Goal: Transaction & Acquisition: Obtain resource

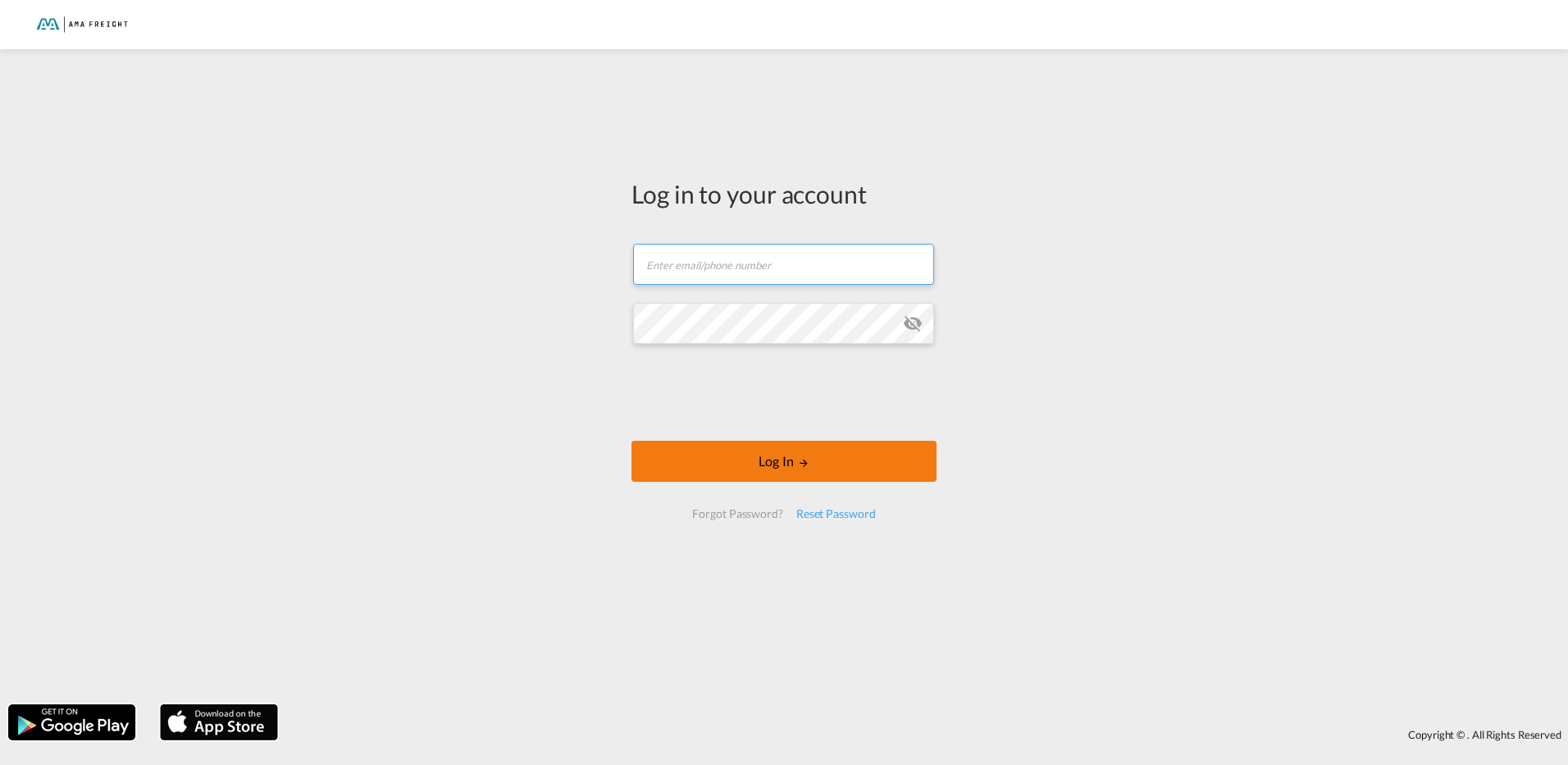
type input "[PERSON_NAME][EMAIL_ADDRESS][DOMAIN_NAME]"
click at [691, 453] on button "Log In" at bounding box center [784, 461] width 305 height 41
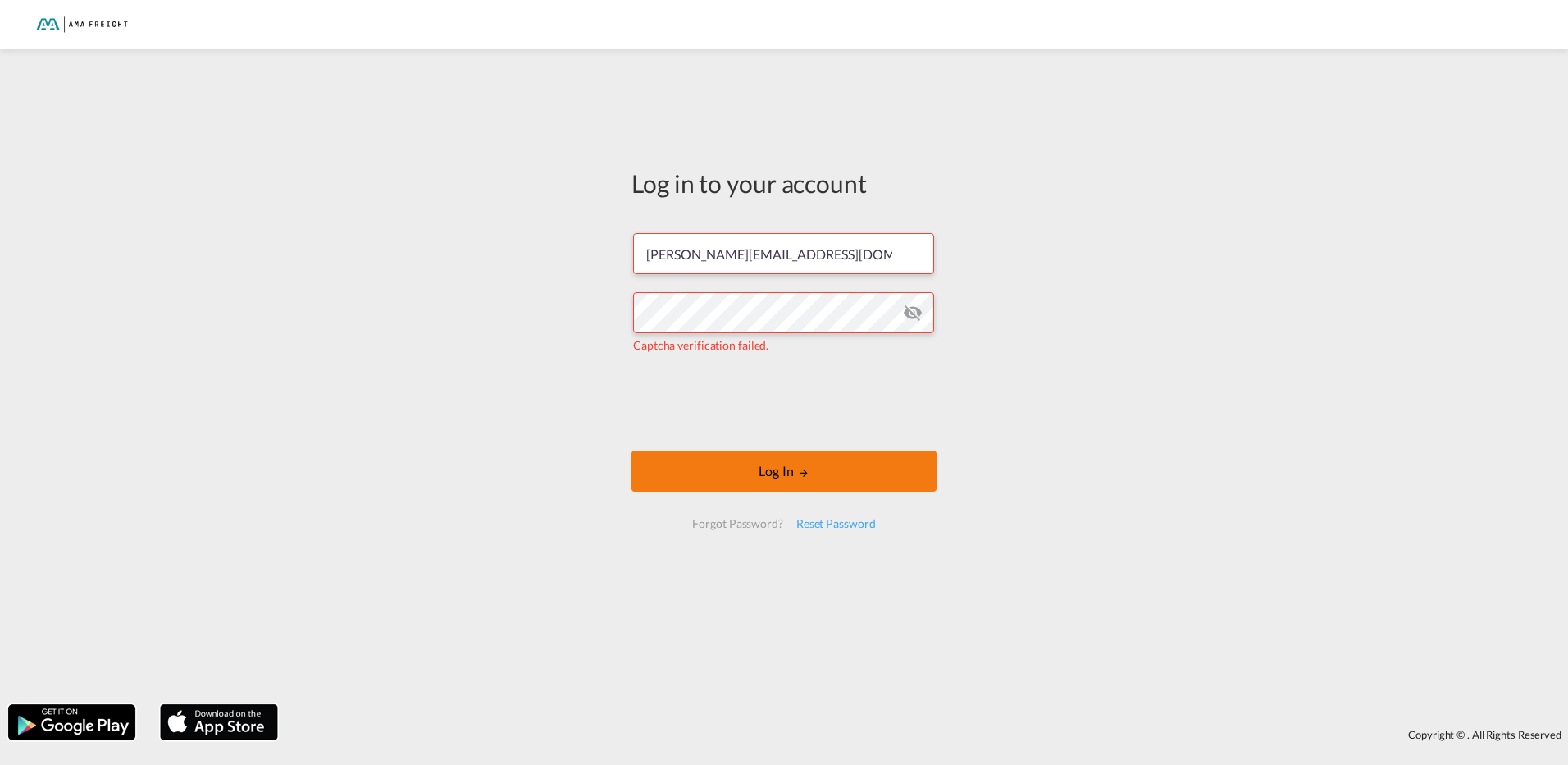
click at [787, 479] on button "Log In" at bounding box center [784, 471] width 305 height 41
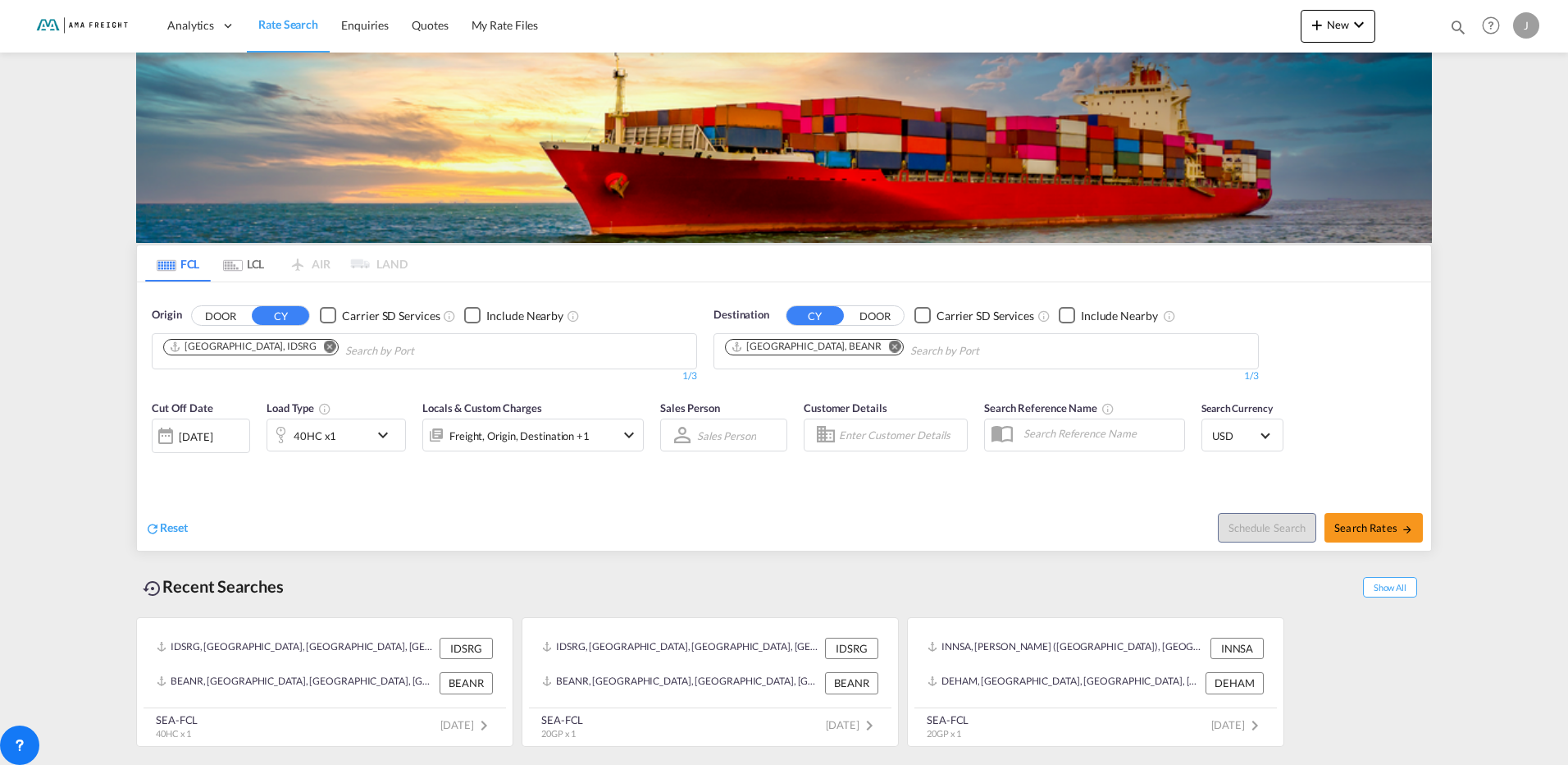
click at [324, 342] on md-icon "Remove" at bounding box center [330, 346] width 13 height 13
click at [295, 349] on input "Chips input." at bounding box center [241, 351] width 156 height 26
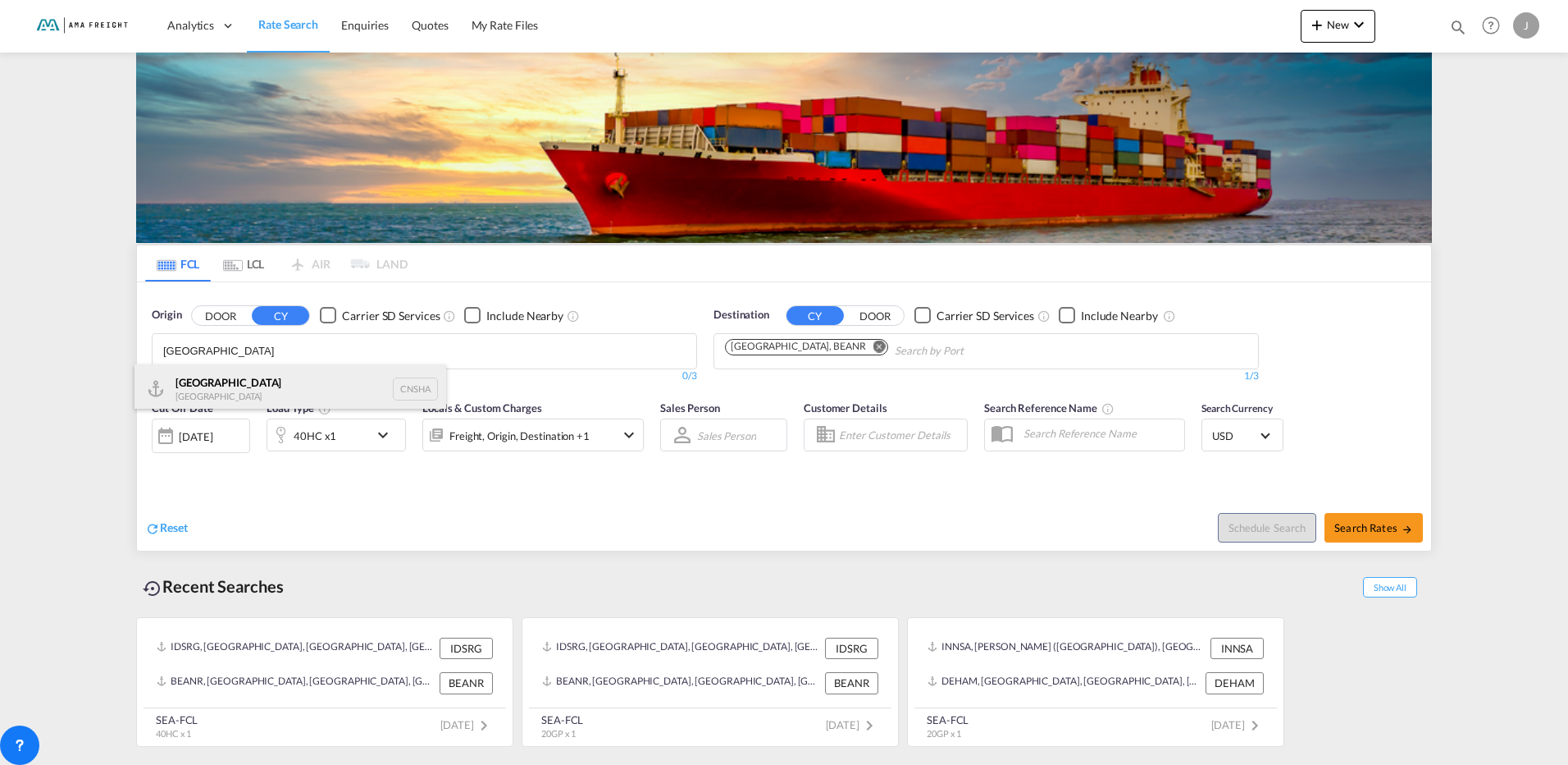
type input "[GEOGRAPHIC_DATA]"
click at [275, 385] on div "Shanghai [GEOGRAPHIC_DATA] CNSHA" at bounding box center [291, 389] width 312 height 49
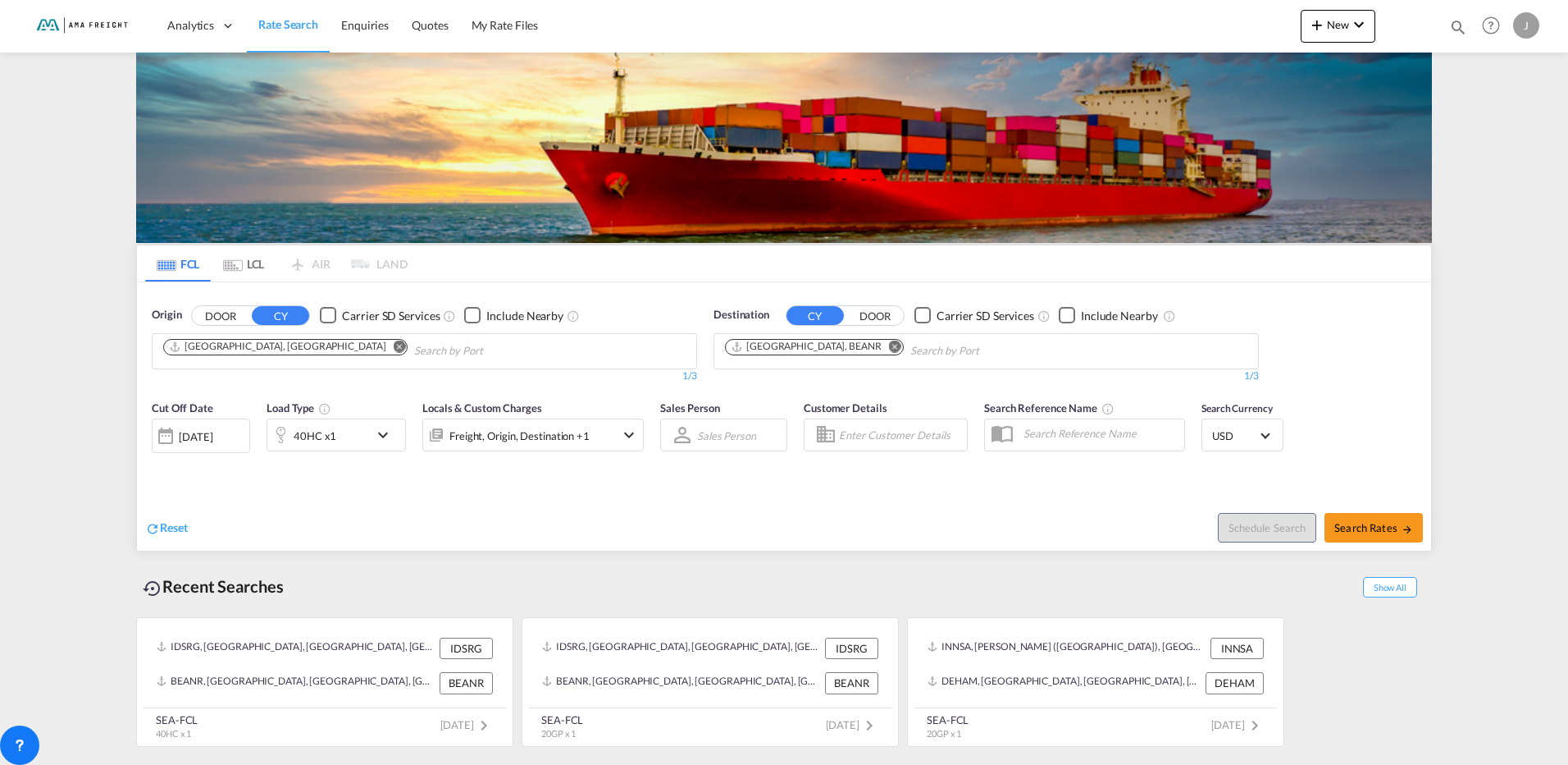
click at [889, 345] on md-icon "Remove" at bounding box center [895, 346] width 13 height 13
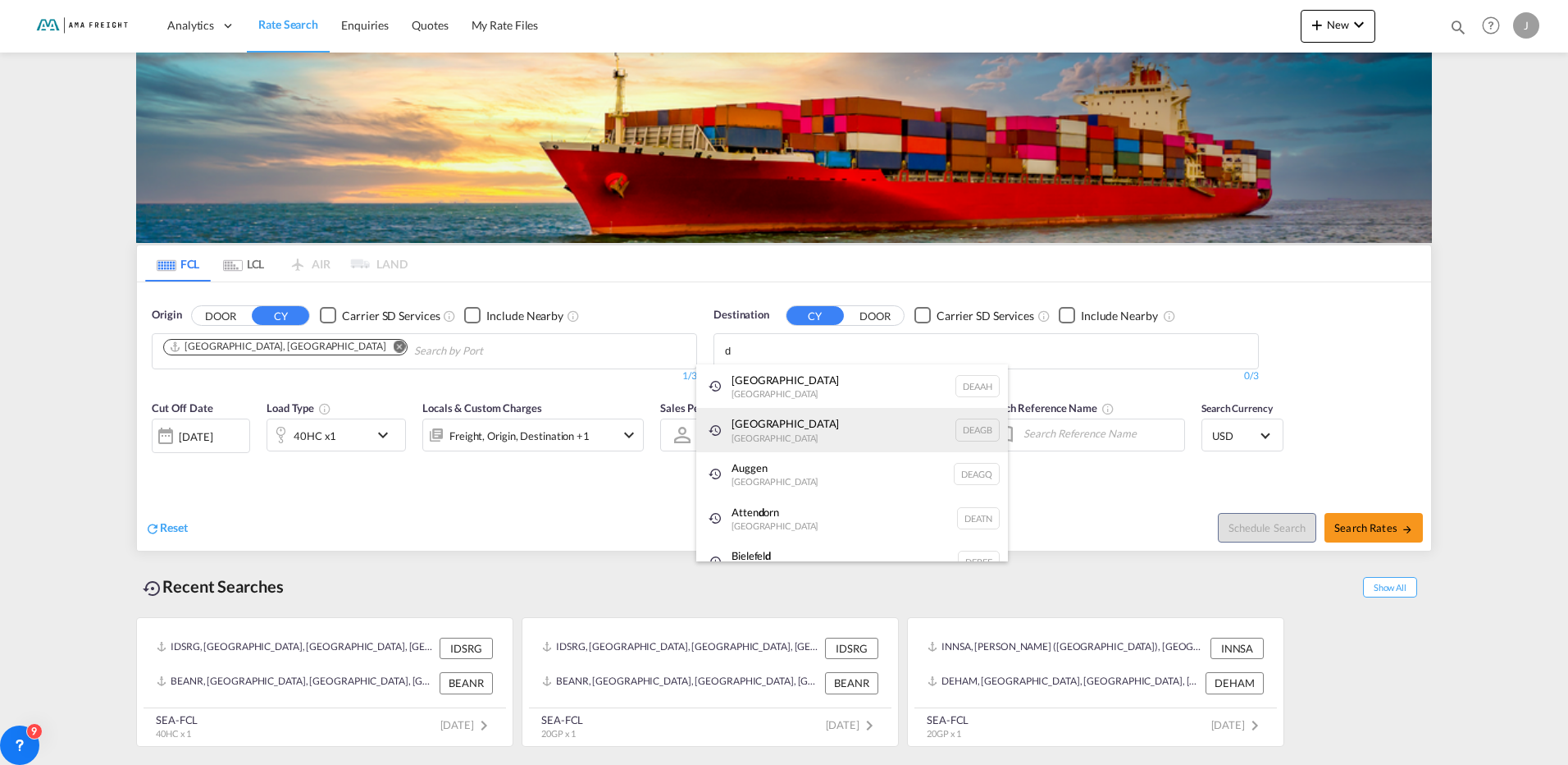
type input "d"
click at [784, 436] on div "[GEOGRAPHIC_DATA] [GEOGRAPHIC_DATA] DEAGB" at bounding box center [852, 430] width 312 height 45
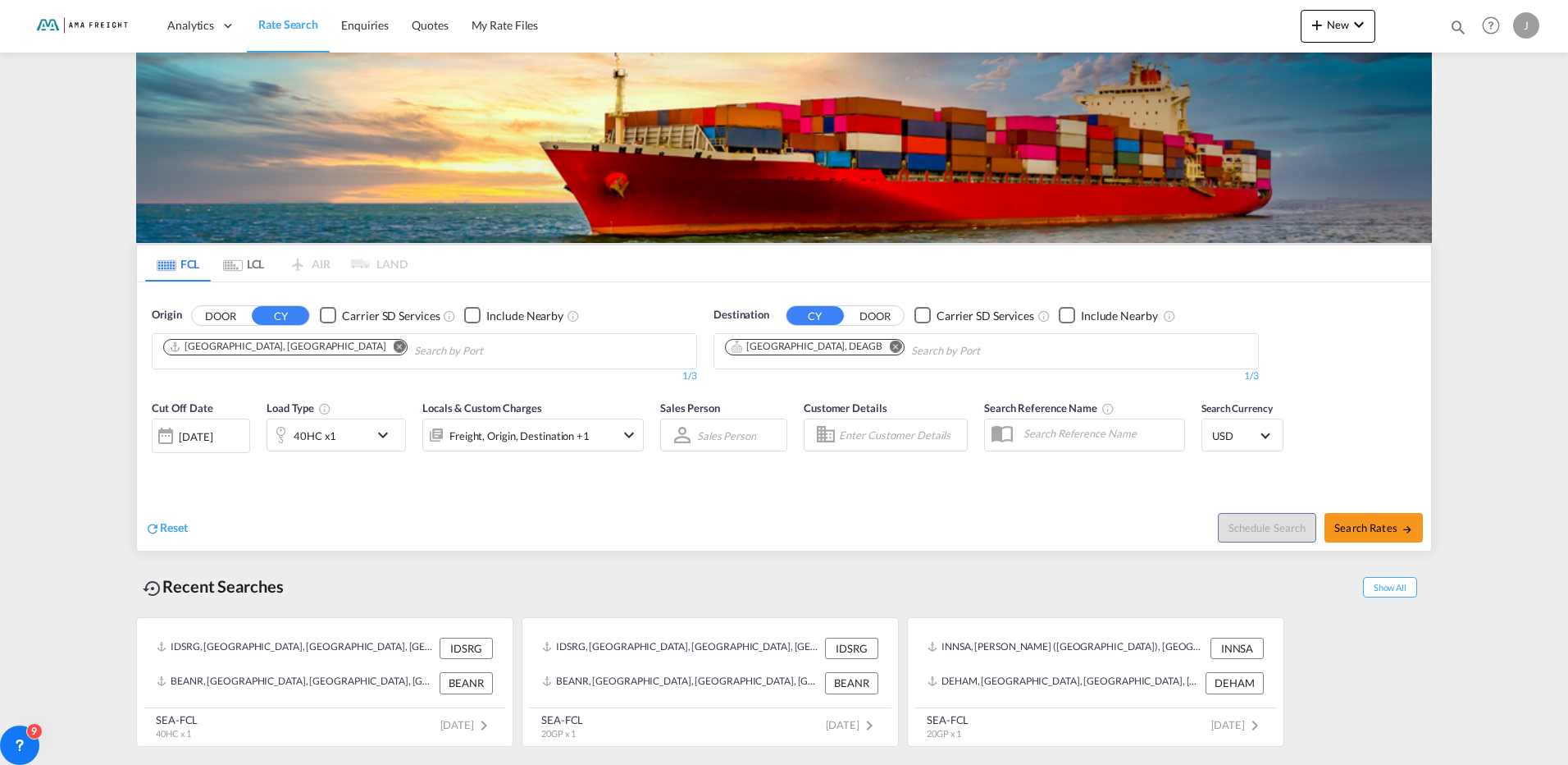
click at [890, 347] on md-icon "Remove" at bounding box center [896, 346] width 13 height 13
click at [835, 347] on body "Analytics Reports Rate Search Enquiries Quotes My Rate Files Analytics" at bounding box center [784, 382] width 1568 height 765
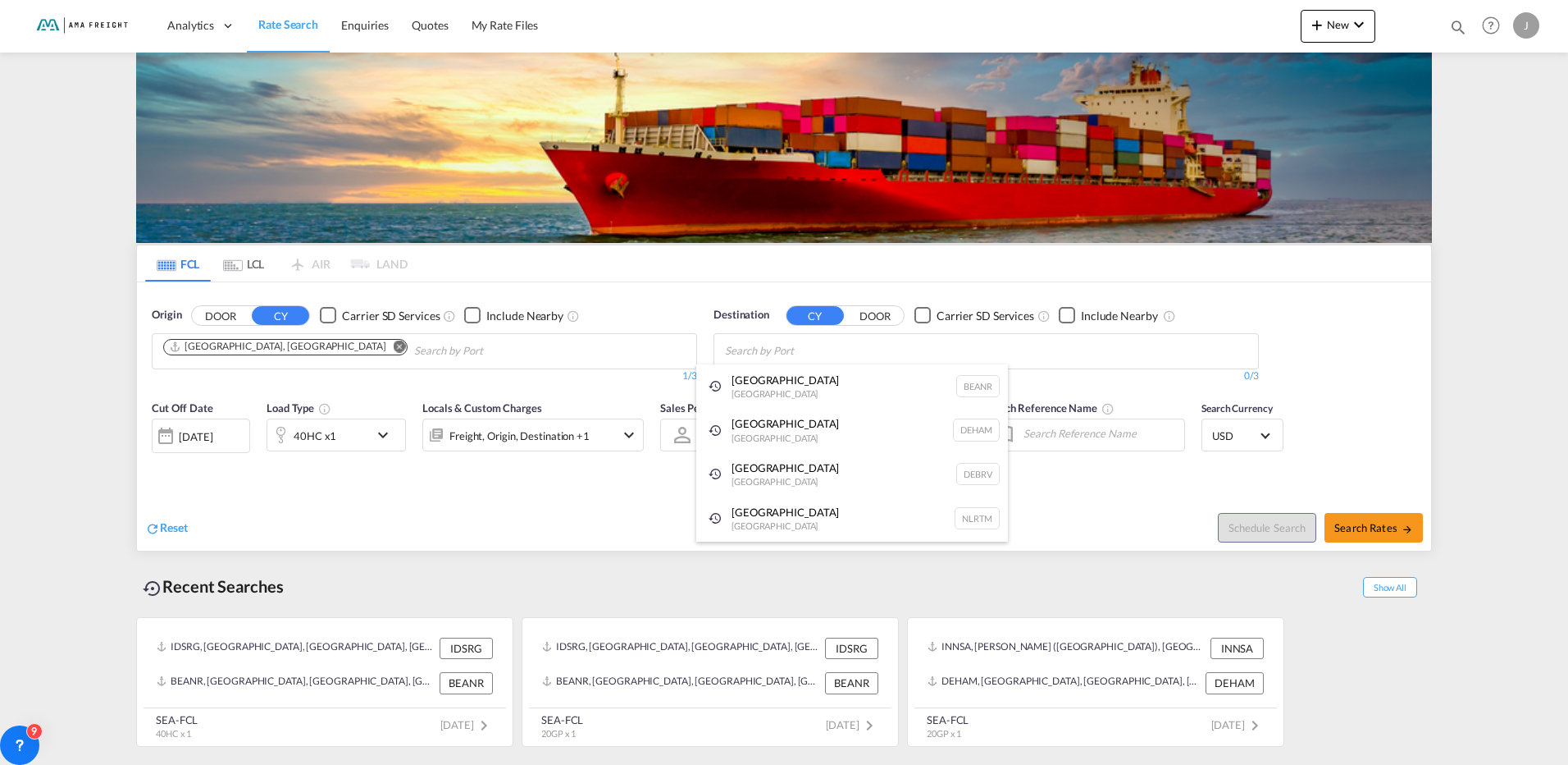
type input "h"
click at [791, 414] on div "Hamburg [GEOGRAPHIC_DATA] [GEOGRAPHIC_DATA]" at bounding box center [852, 430] width 312 height 45
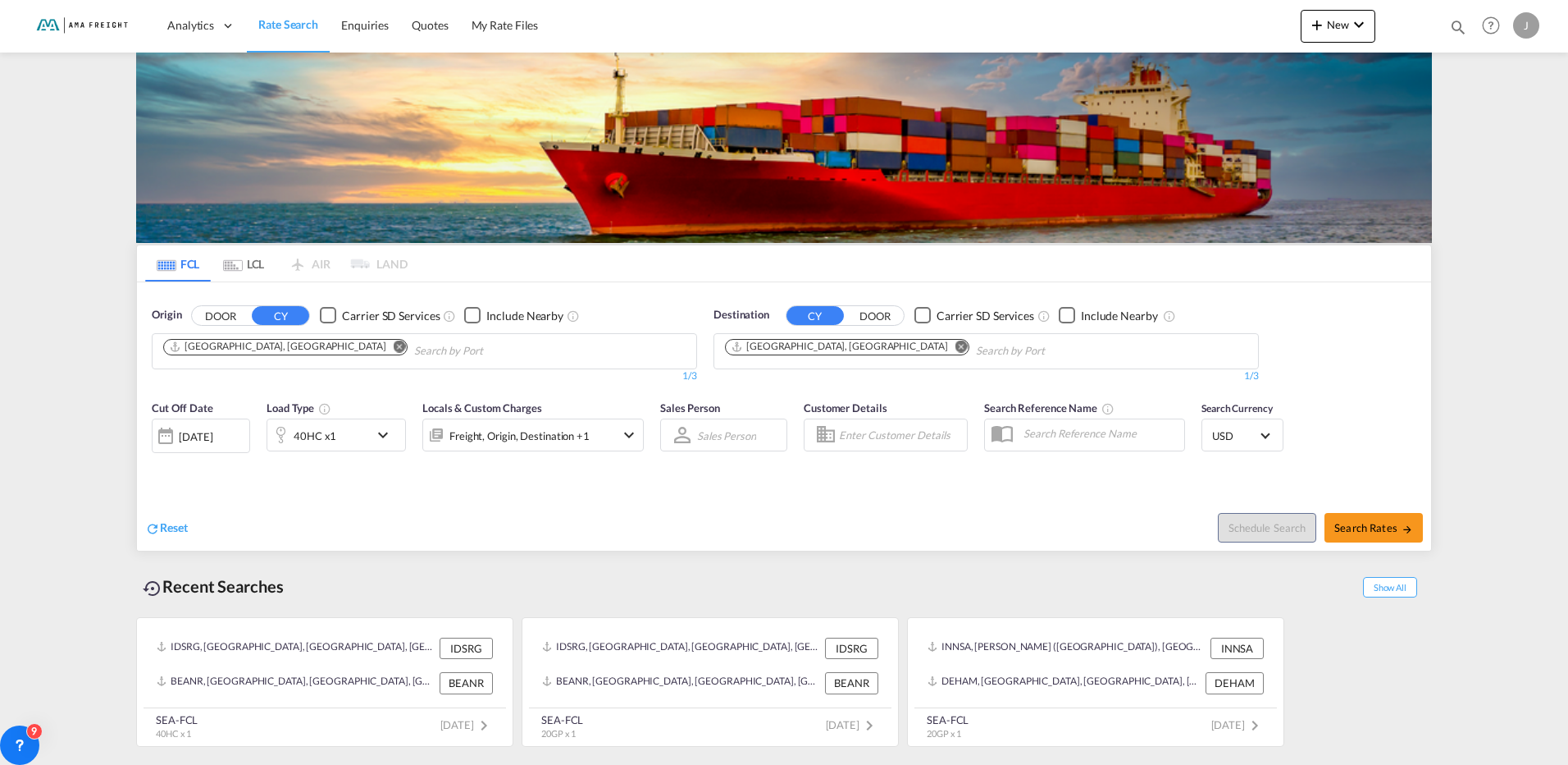
click at [201, 439] on div "[DATE]" at bounding box center [196, 437] width 34 height 15
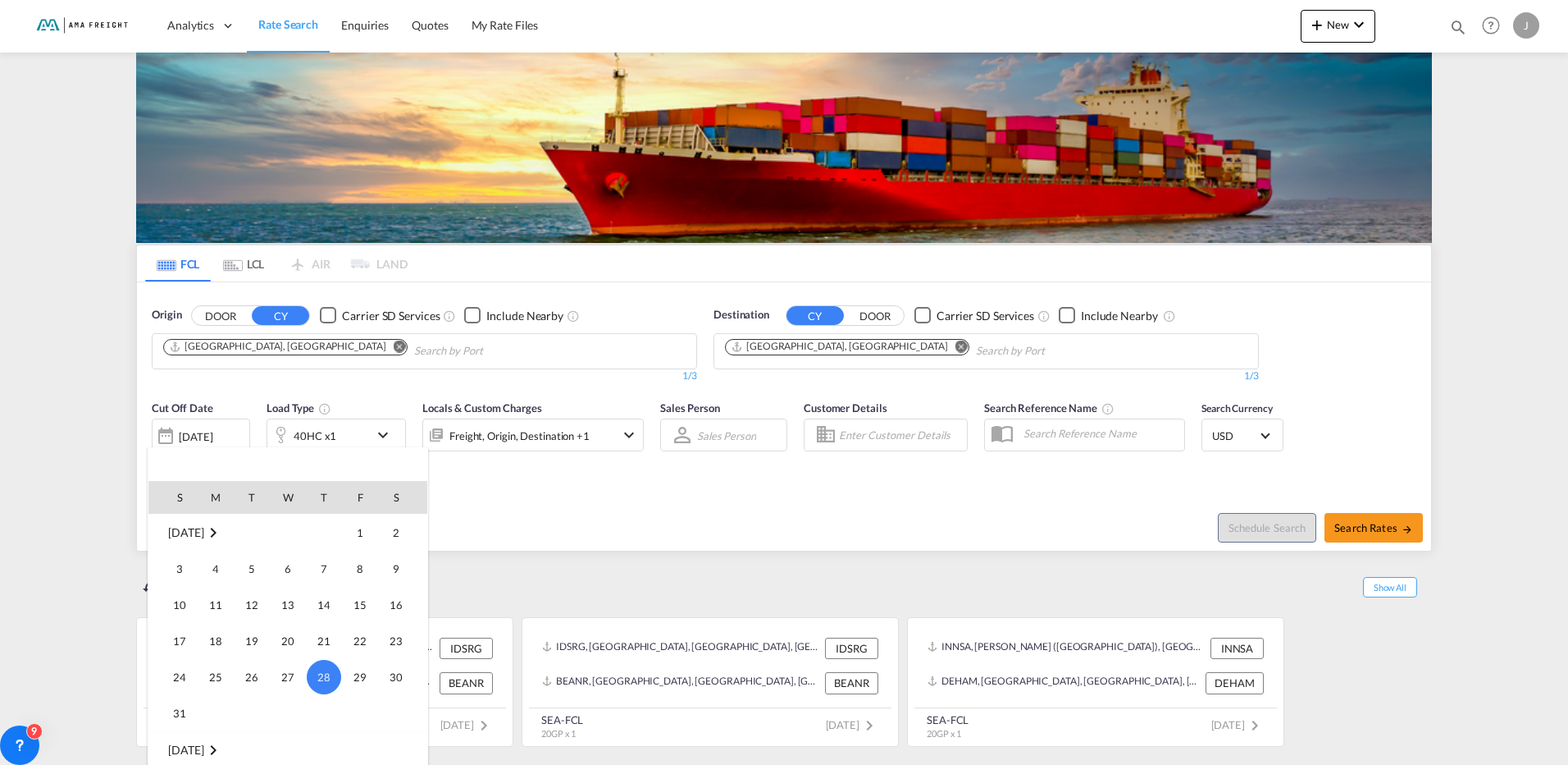
scroll to position [816, 0]
click at [212, 632] on span "1" at bounding box center [215, 622] width 33 height 33
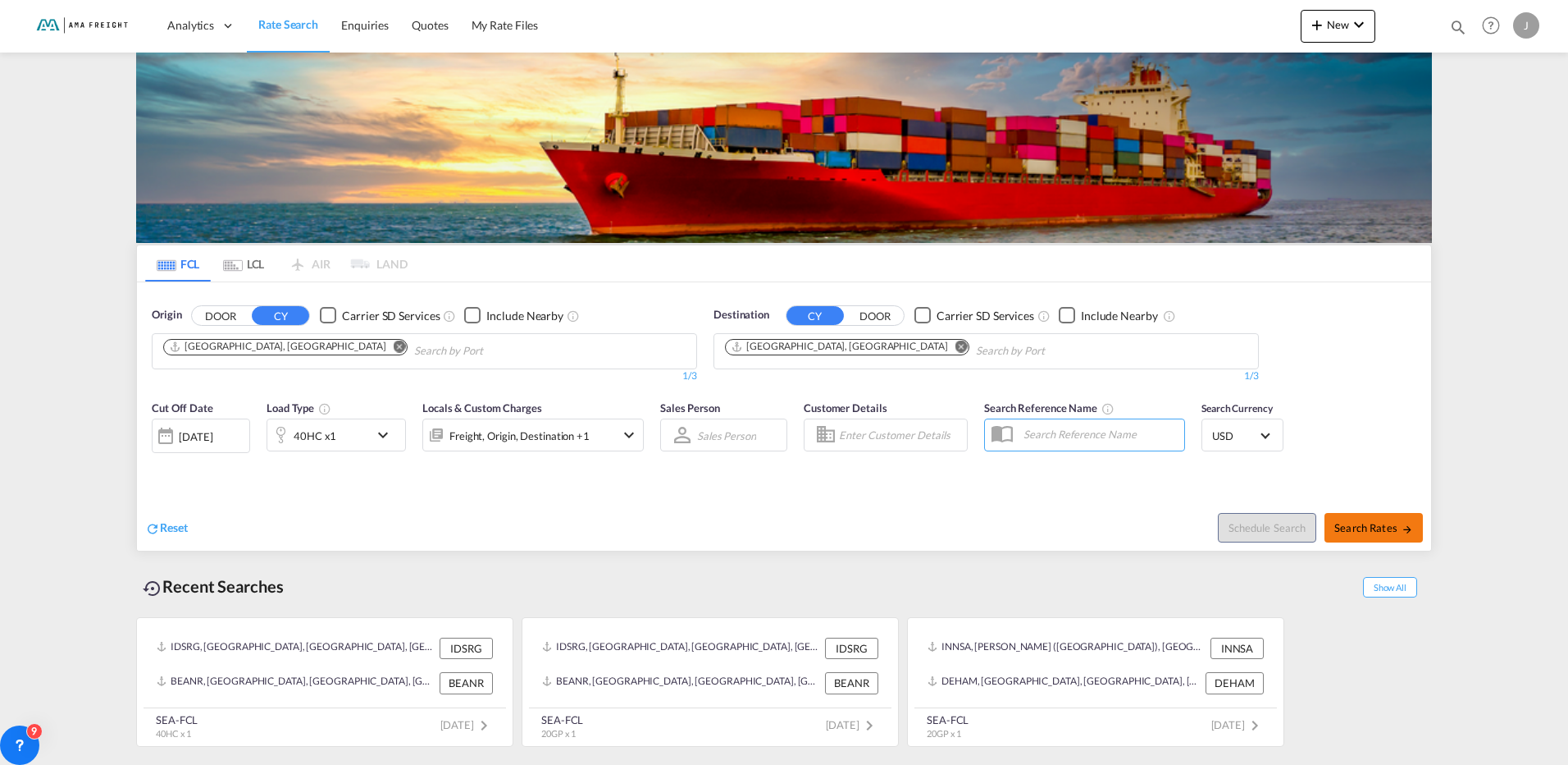
click at [1395, 529] on span "Search Rates" at bounding box center [1373, 528] width 78 height 13
type input "CNSHA to DEHAM / [DATE]"
